Goal: Use online tool/utility: Utilize a website feature to perform a specific function

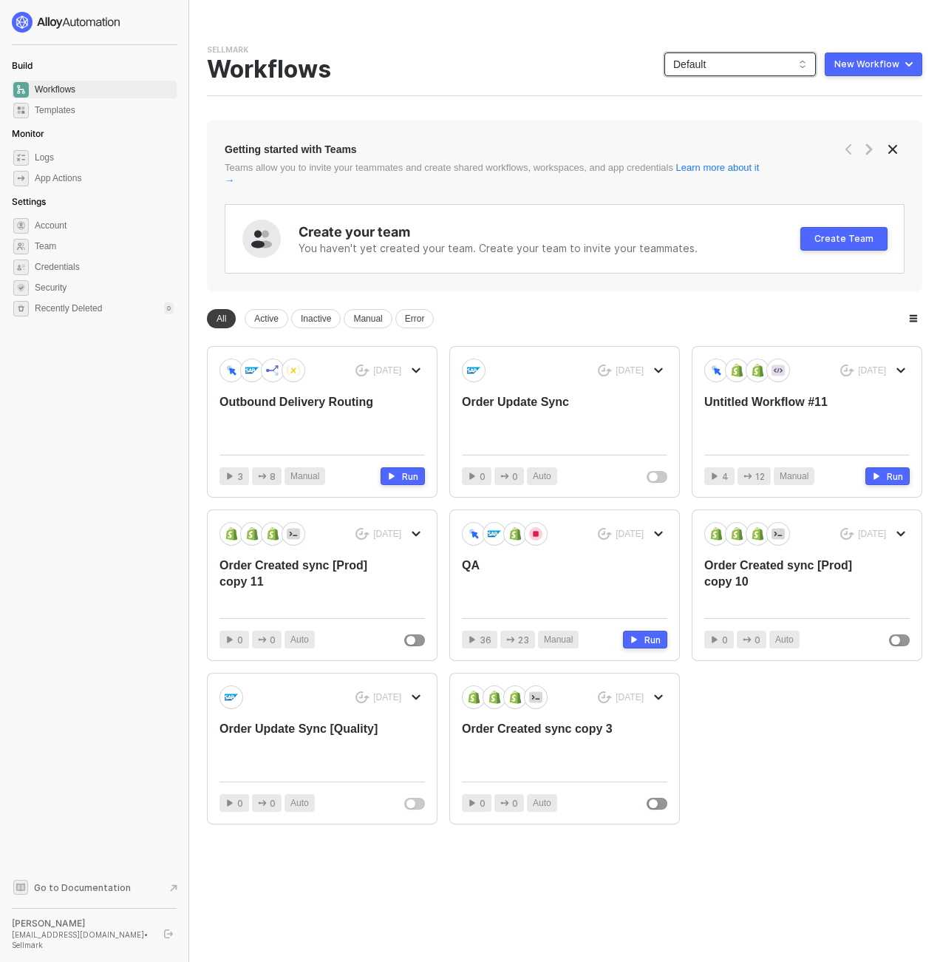
click at [767, 59] on span "Default" at bounding box center [740, 64] width 134 height 22
click at [726, 180] on div "KJRests" at bounding box center [755, 181] width 109 height 18
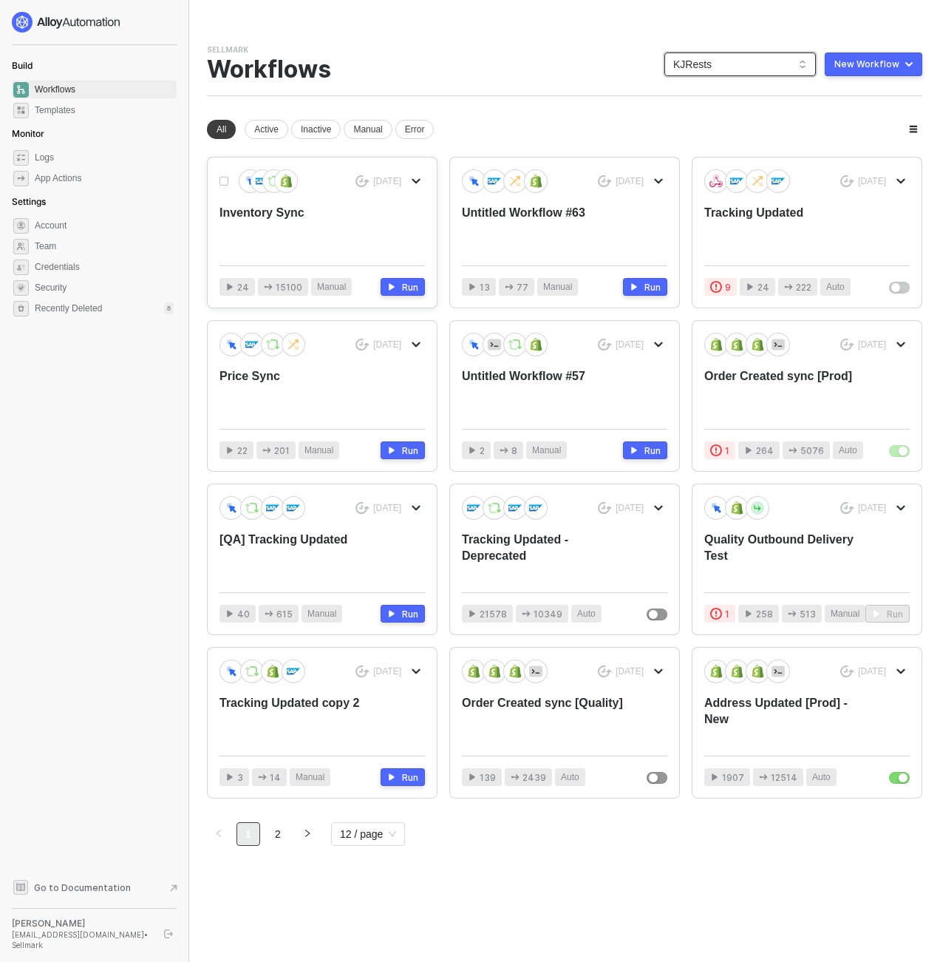
click at [288, 212] on div "Inventory Sync" at bounding box center [302, 229] width 164 height 49
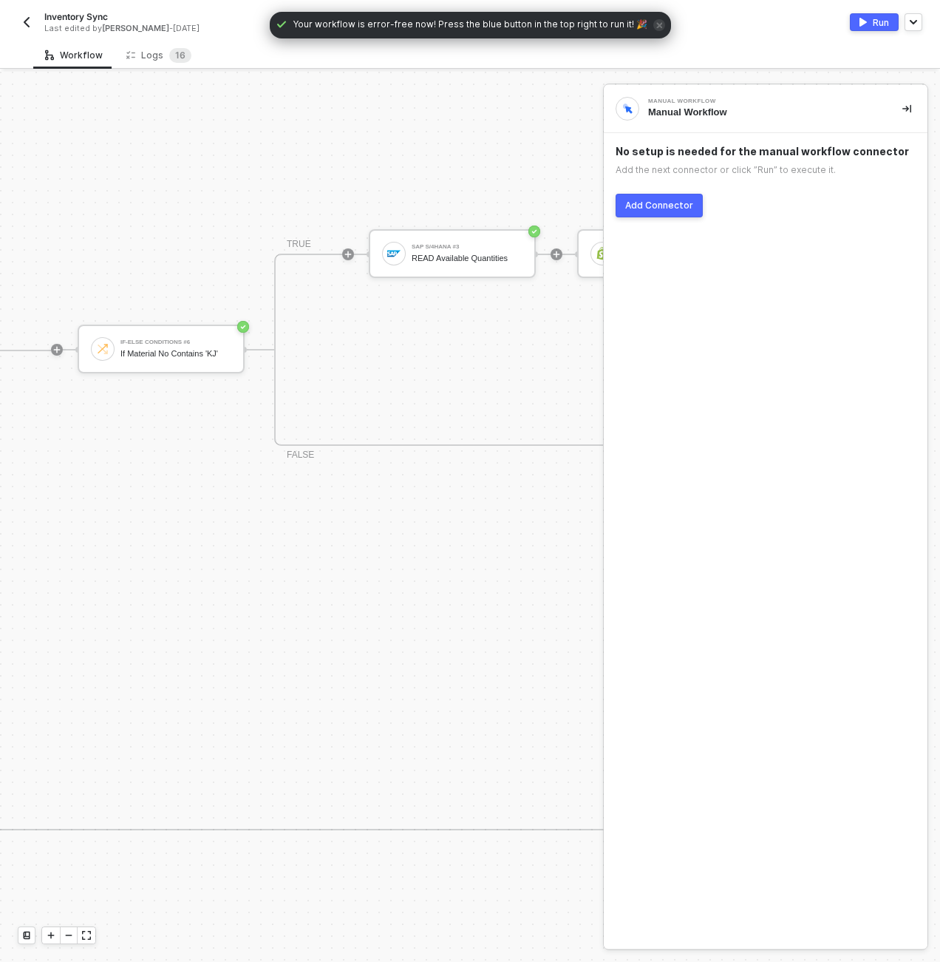
scroll to position [517, 857]
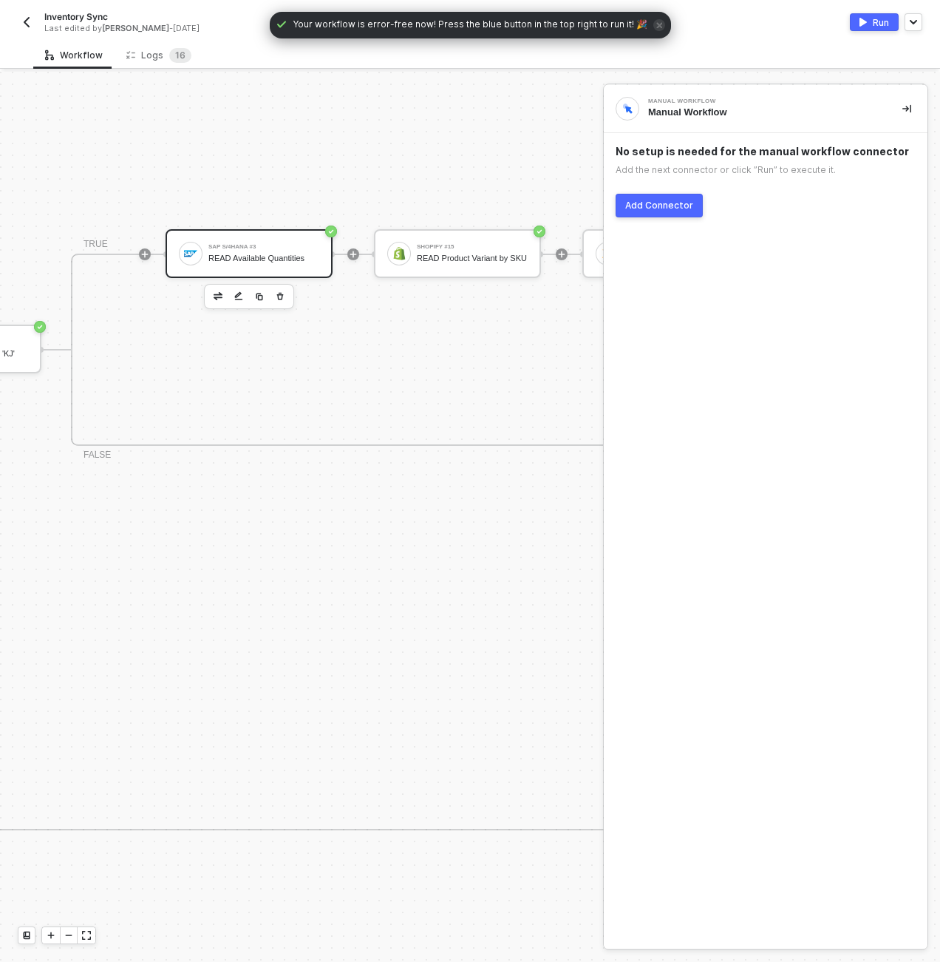
click at [273, 256] on div "READ Available Quantities" at bounding box center [263, 259] width 111 height 10
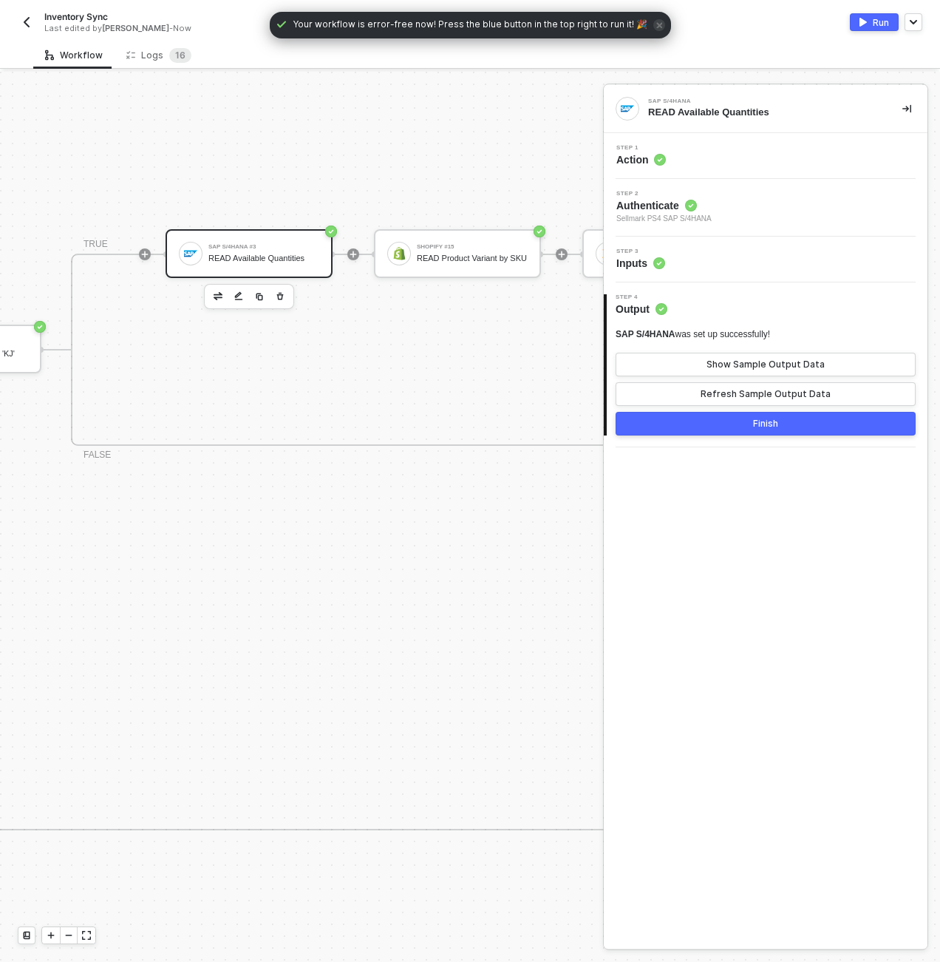
click at [710, 258] on div "Step 3 Inputs" at bounding box center [768, 259] width 320 height 22
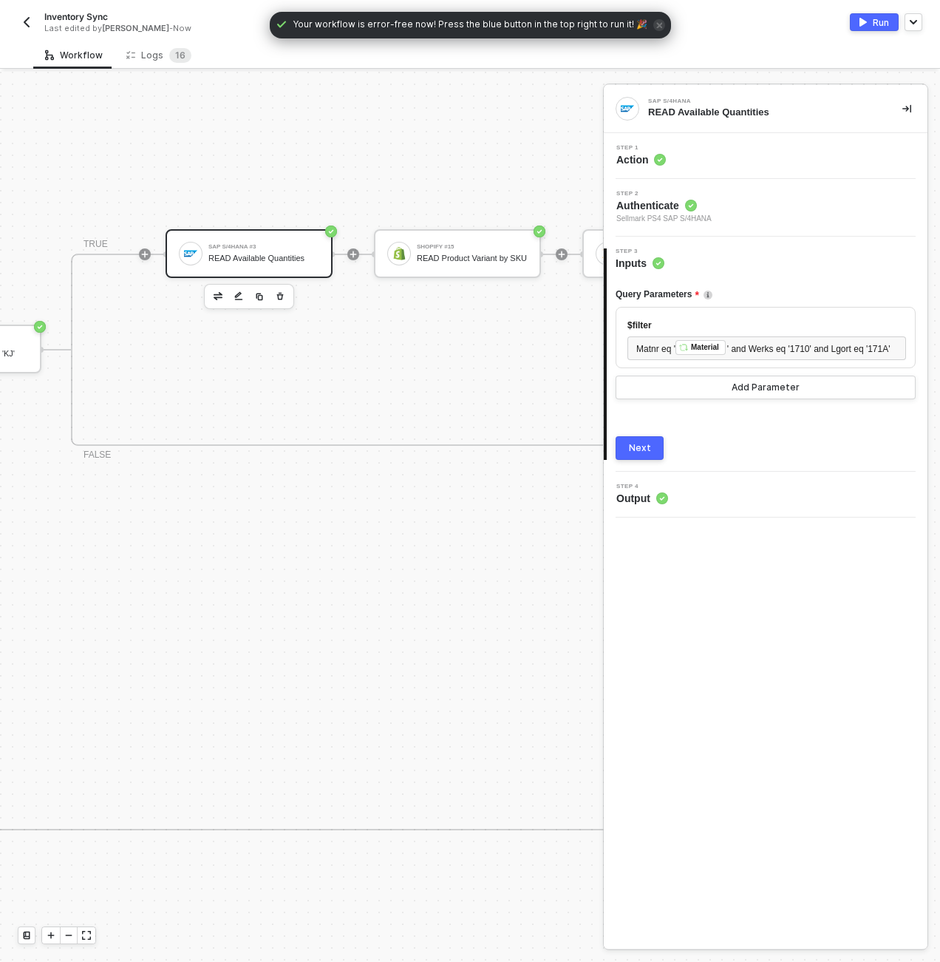
click at [719, 150] on div "Step 1 Action" at bounding box center [768, 156] width 320 height 22
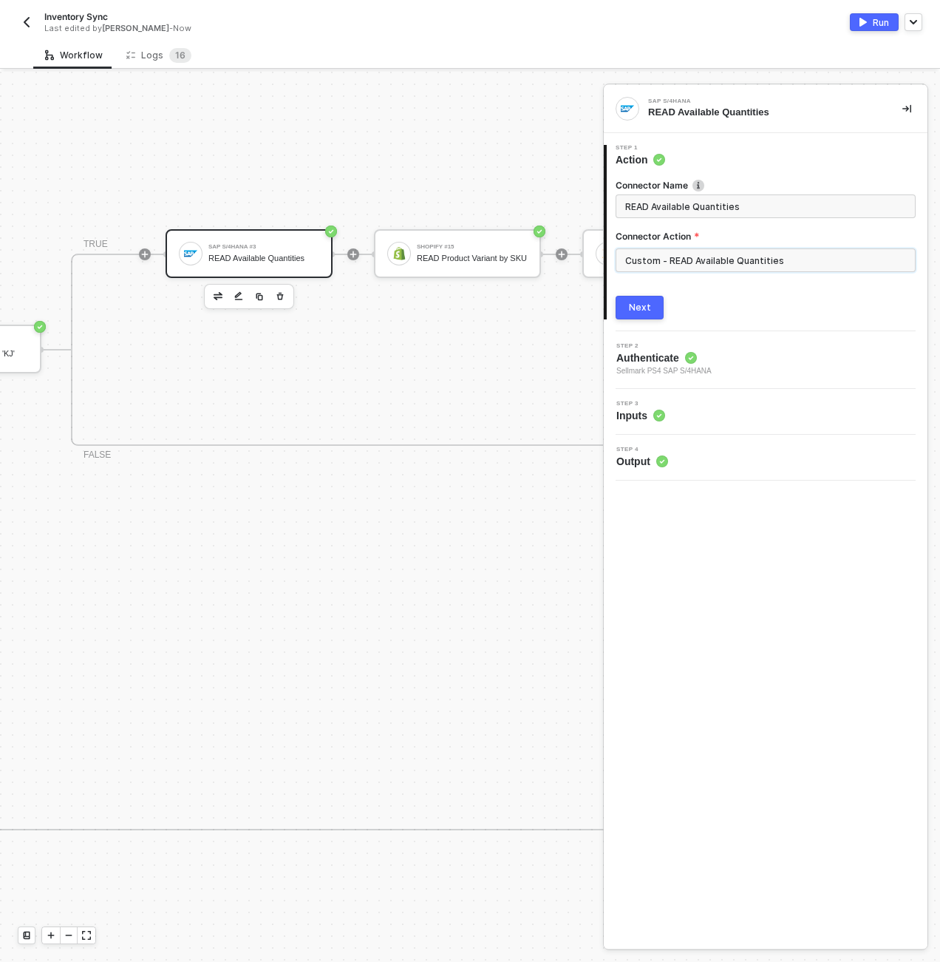
click at [791, 249] on input "Custom - READ Available Quantities" at bounding box center [766, 260] width 300 height 24
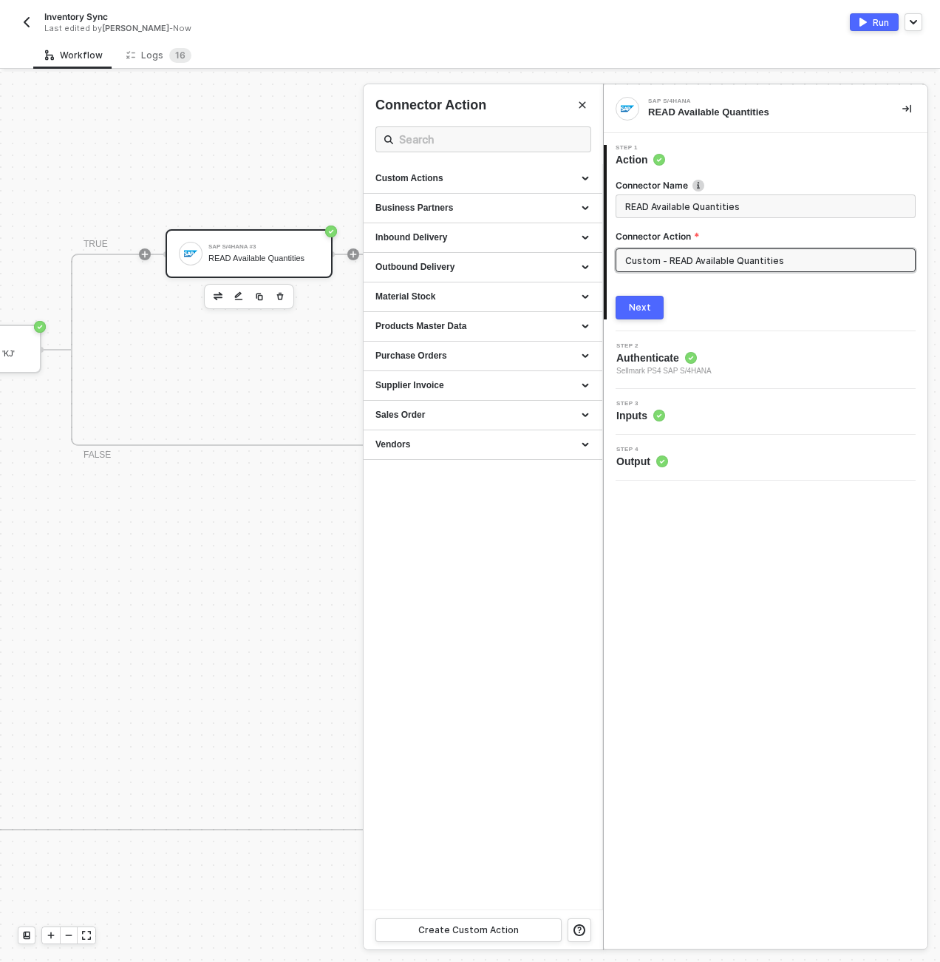
click at [548, 163] on div "Connector Action" at bounding box center [483, 130] width 216 height 68
click at [548, 176] on div "Custom Actions" at bounding box center [482, 178] width 215 height 13
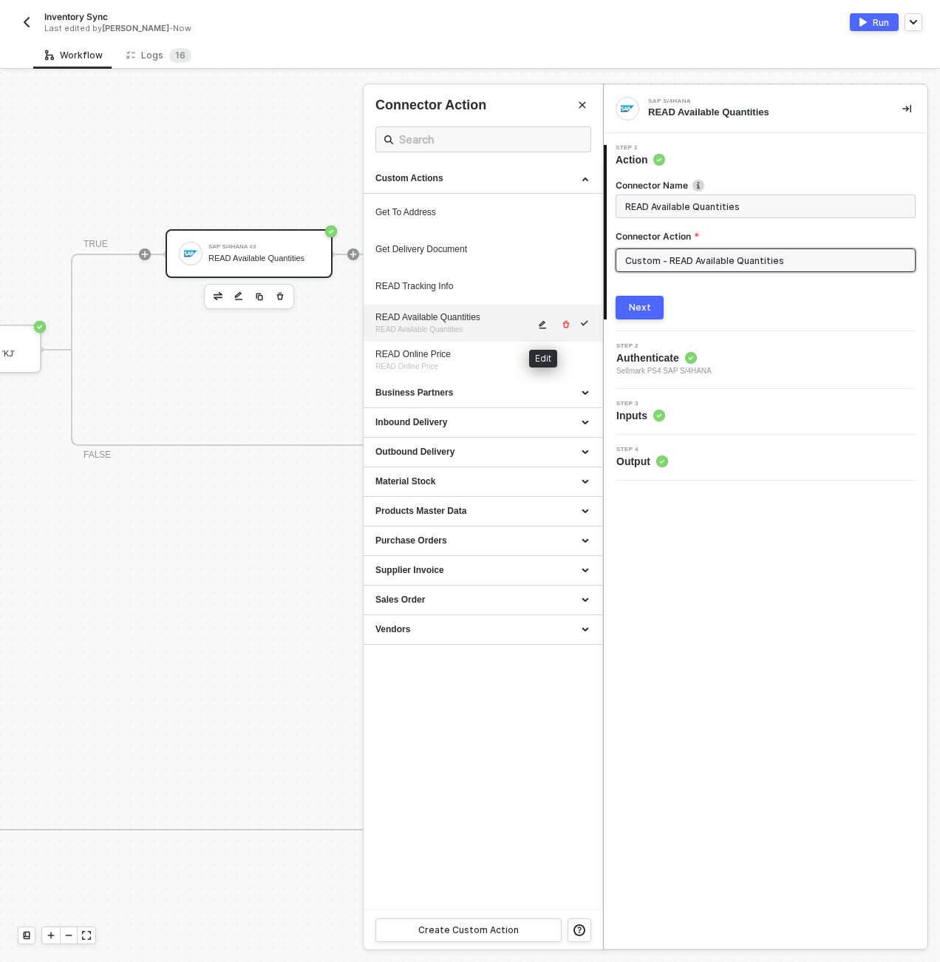
click at [540, 319] on button "button" at bounding box center [543, 325] width 18 height 18
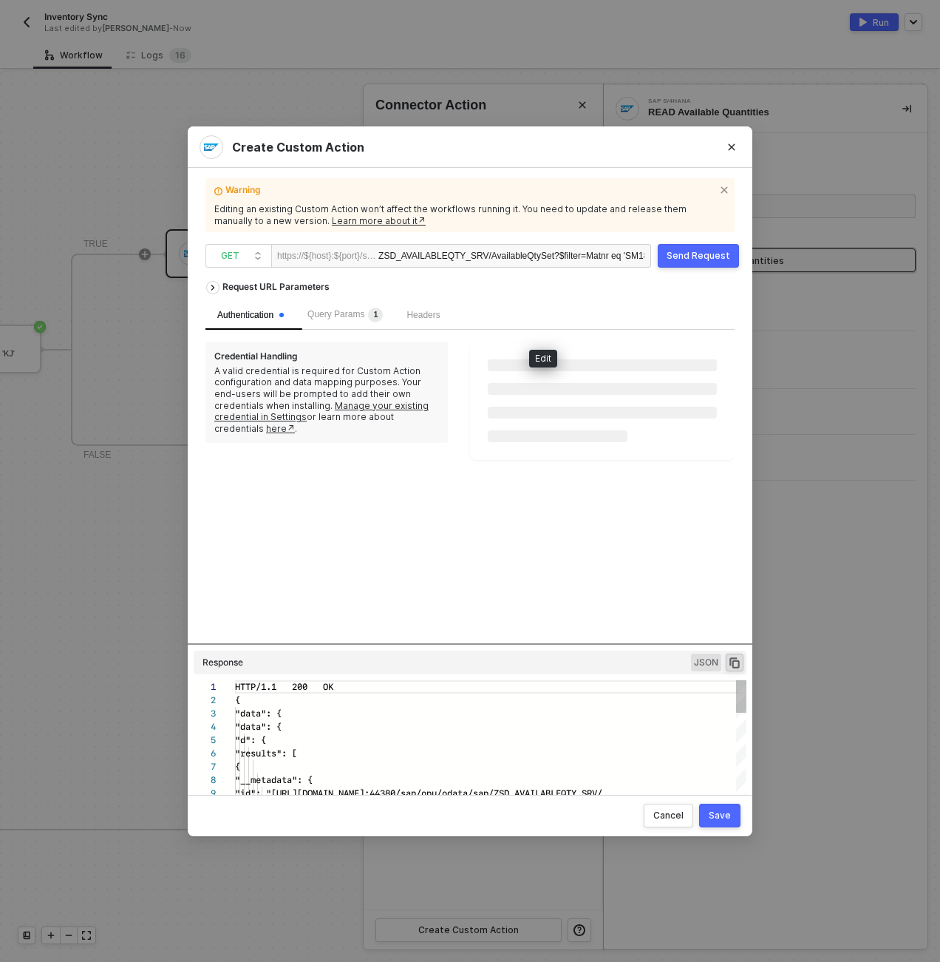
scroll to position [120, 0]
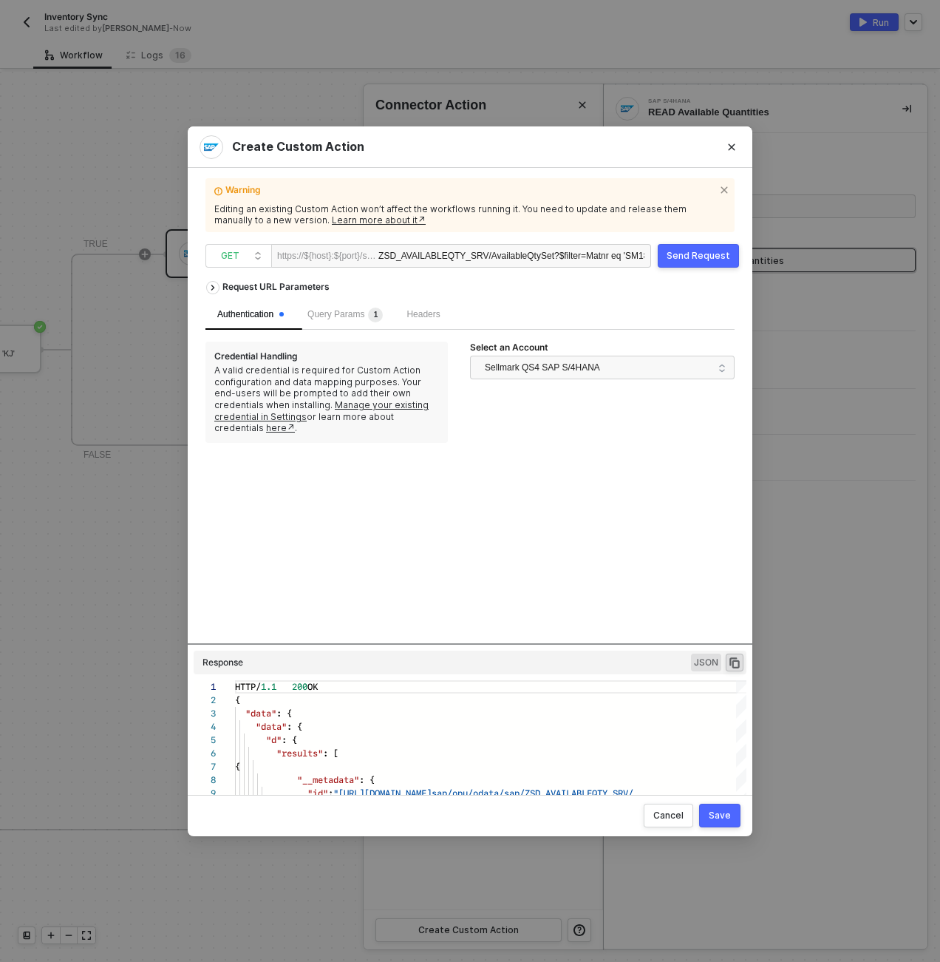
click at [429, 305] on div "Headers" at bounding box center [423, 315] width 57 height 30
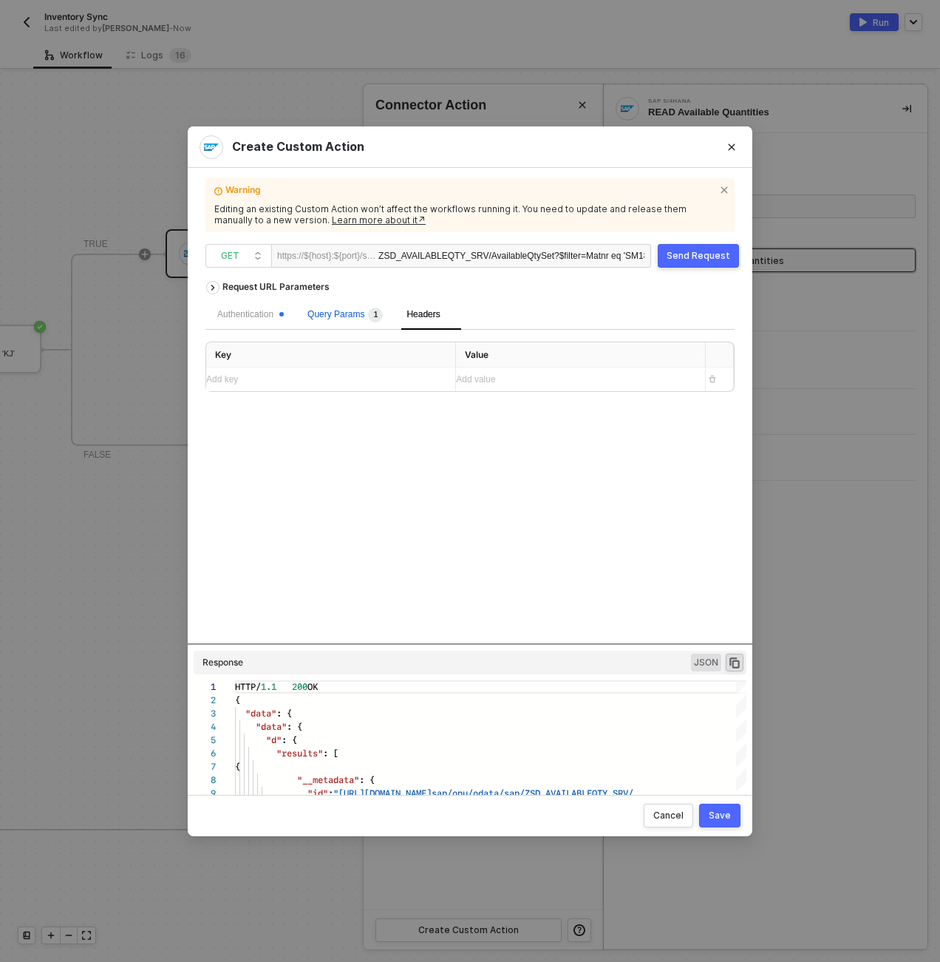
click at [361, 314] on span "Query Params 1" at bounding box center [344, 314] width 75 height 10
click at [688, 254] on div "Send Request" at bounding box center [699, 256] width 64 height 12
click at [235, 307] on div "Authentication" at bounding box center [250, 315] width 90 height 30
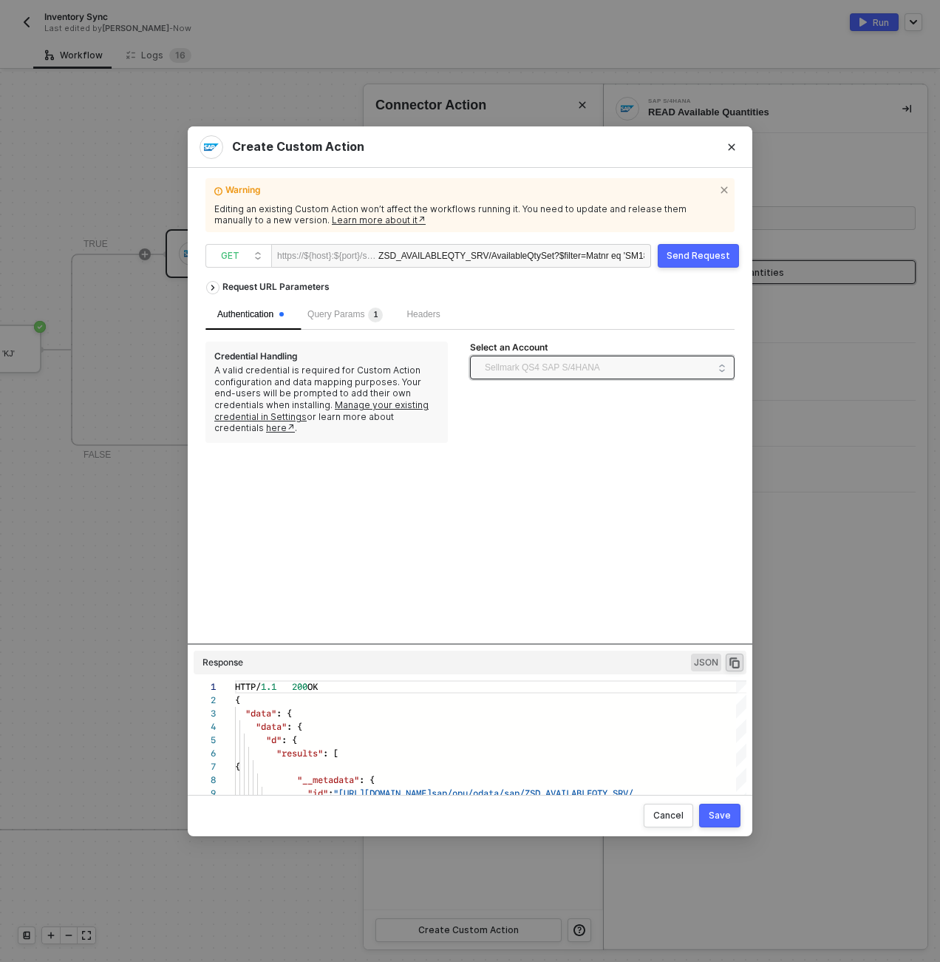
click at [540, 367] on span "Sellmark QS4 SAP S/4HANA" at bounding box center [542, 367] width 115 height 22
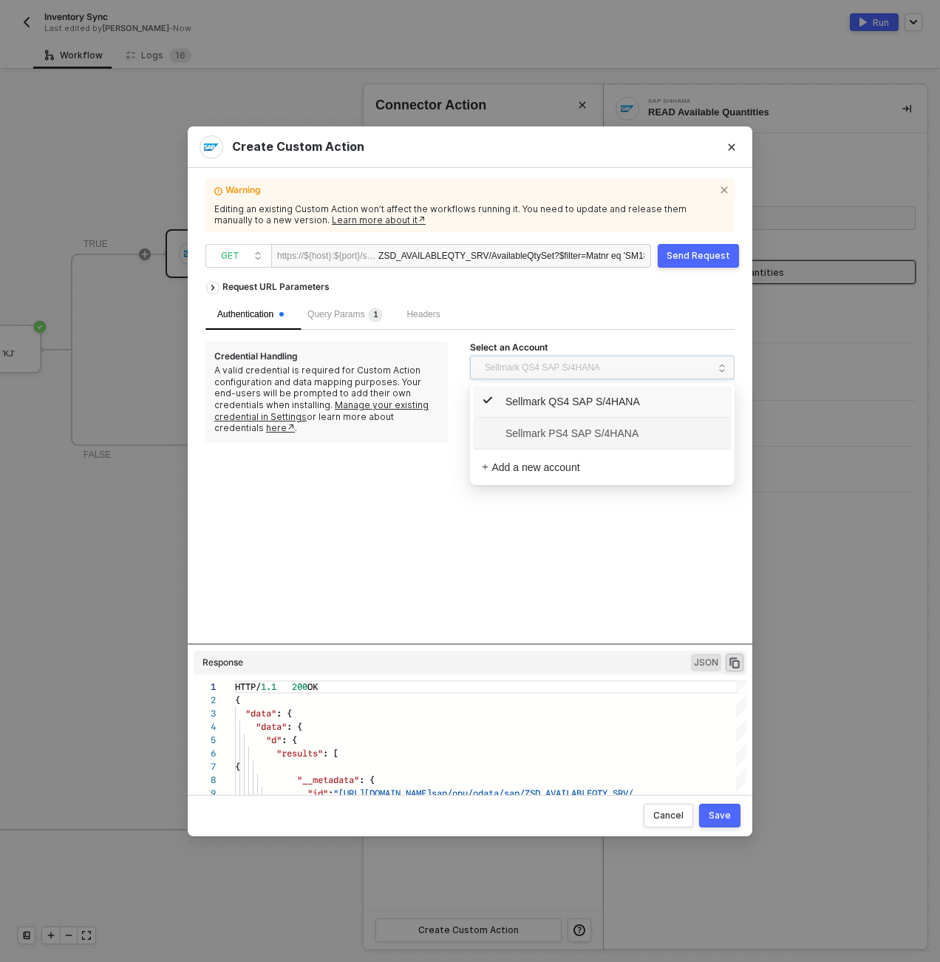
click at [537, 434] on span "Sellmark PS4 SAP S/4HANA" at bounding box center [560, 433] width 157 height 16
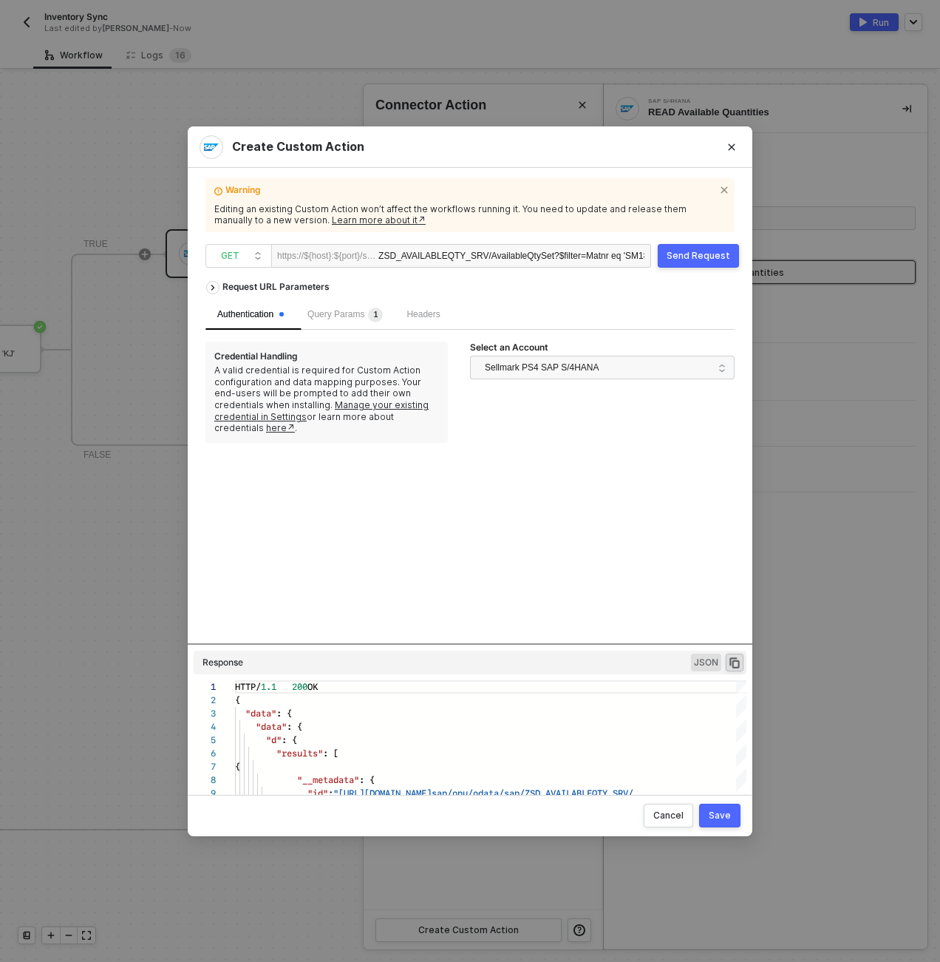
click at [710, 254] on div "Send Request" at bounding box center [699, 256] width 64 height 12
drag, startPoint x: 486, startPoint y: 645, endPoint x: 485, endPoint y: 637, distance: 8.3
click at [485, 637] on div "Request URL Parameters Authentication Query Params 1 Headers Credential Handlin…" at bounding box center [469, 527] width 529 height 508
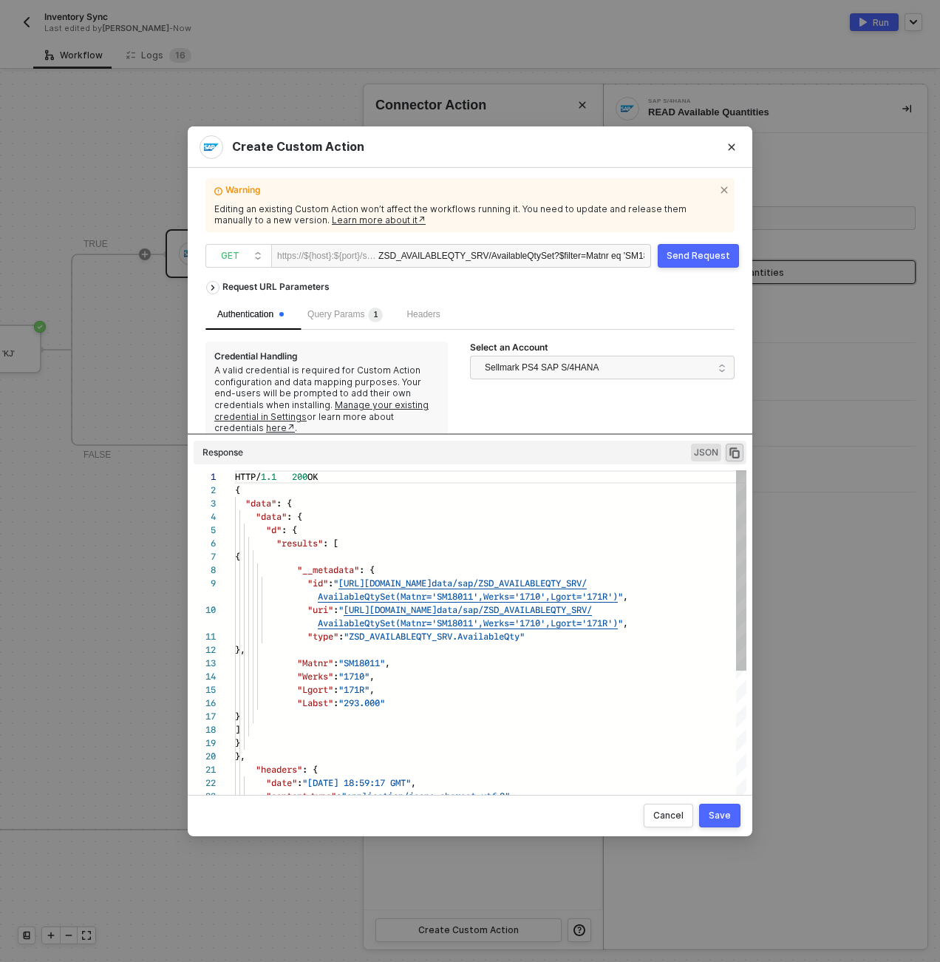
drag, startPoint x: 478, startPoint y: 642, endPoint x: 466, endPoint y: 478, distance: 164.6
click at [466, 478] on div "Request URL Parameters Authentication Query Params 1 Headers Credential Handlin…" at bounding box center [469, 527] width 529 height 509
click at [489, 315] on div "Authentication Query Params 1 Headers" at bounding box center [469, 315] width 529 height 30
